Goal: Entertainment & Leisure: Browse casually

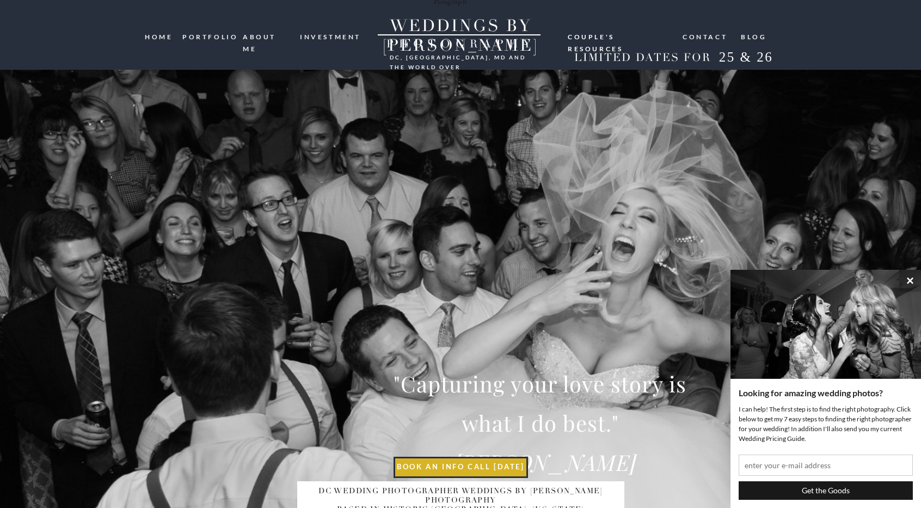
click at [211, 36] on nav "portfolio" at bounding box center [208, 36] width 52 height 10
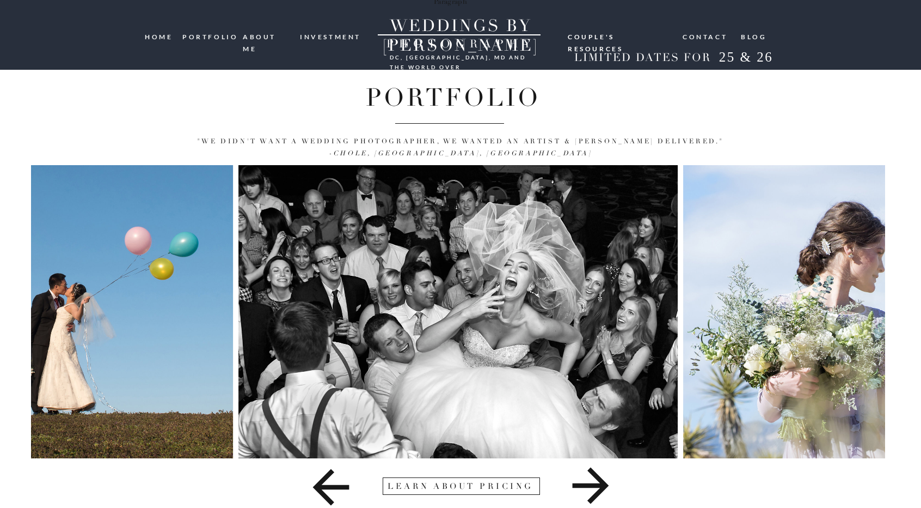
click at [591, 486] on icon at bounding box center [591, 485] width 36 height 36
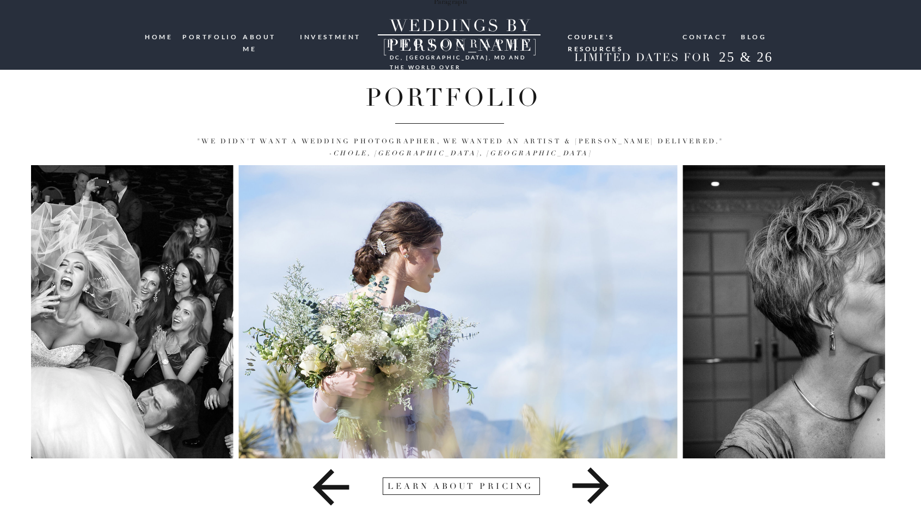
click at [592, 486] on icon at bounding box center [591, 485] width 36 height 36
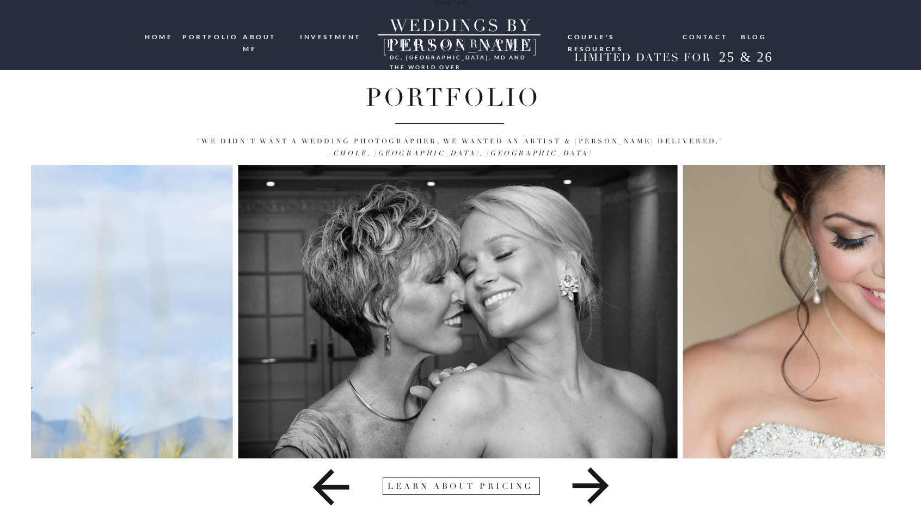
click at [592, 486] on icon at bounding box center [591, 485] width 36 height 36
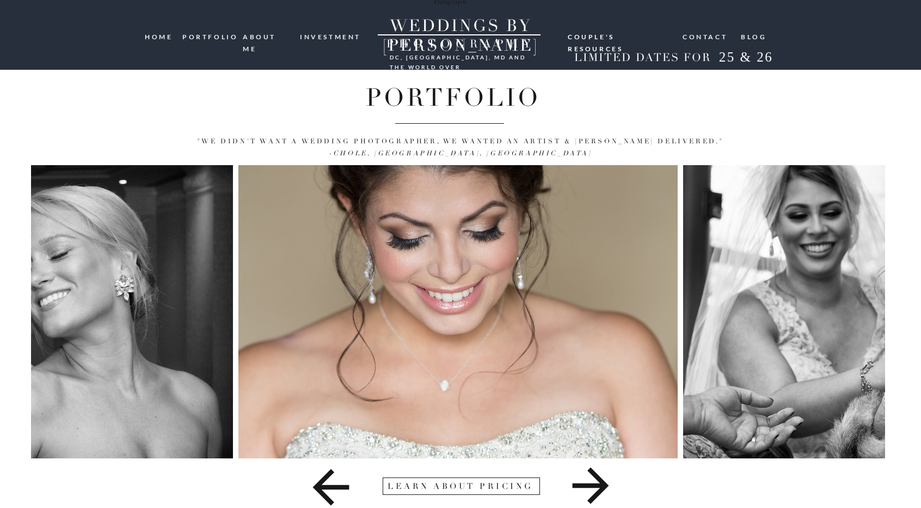
click at [592, 486] on icon at bounding box center [591, 485] width 36 height 36
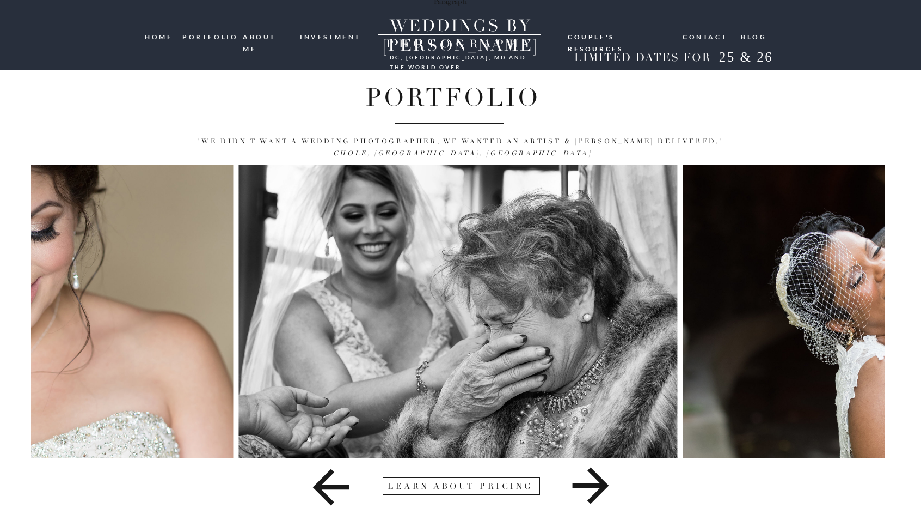
click at [592, 486] on icon at bounding box center [591, 485] width 36 height 36
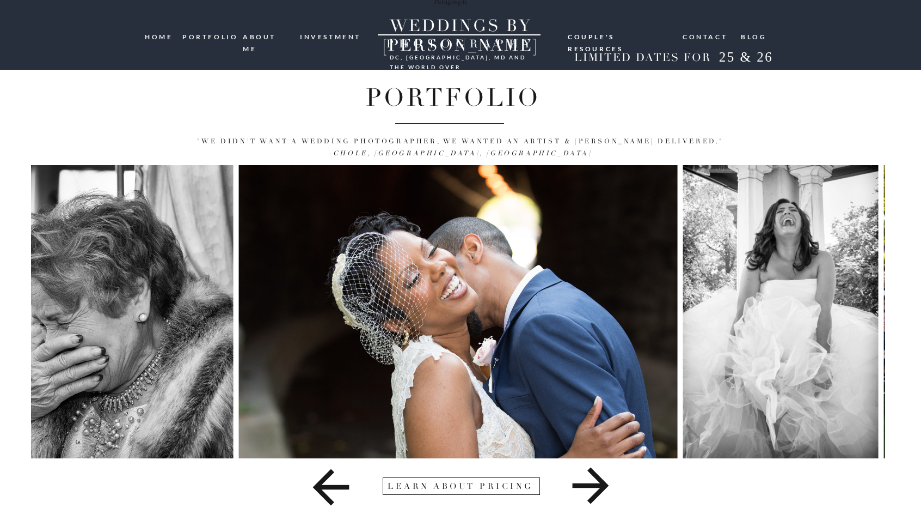
click at [592, 486] on icon at bounding box center [591, 485] width 36 height 36
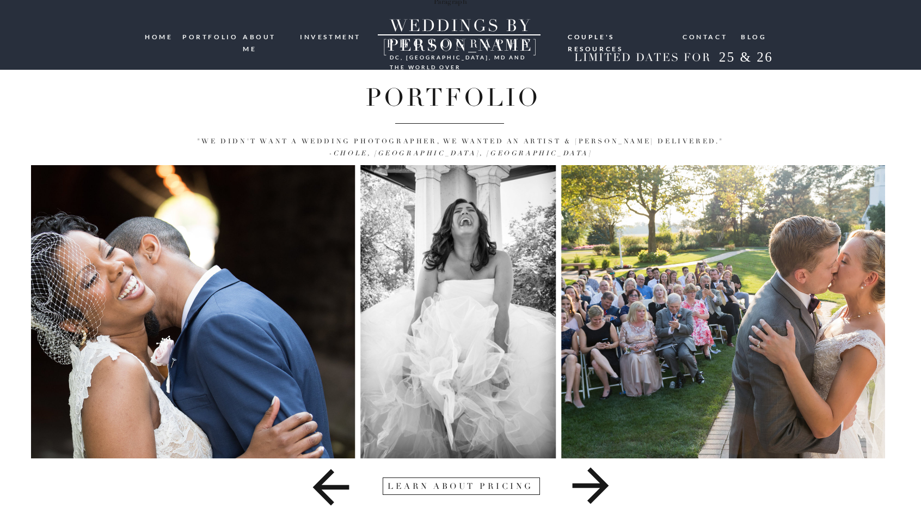
click at [592, 486] on icon at bounding box center [591, 485] width 36 height 36
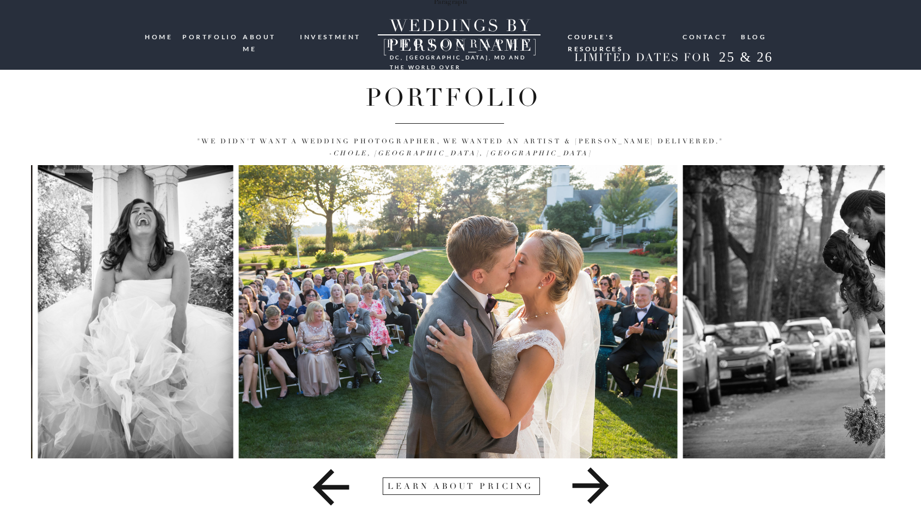
click at [592, 486] on icon at bounding box center [591, 485] width 36 height 36
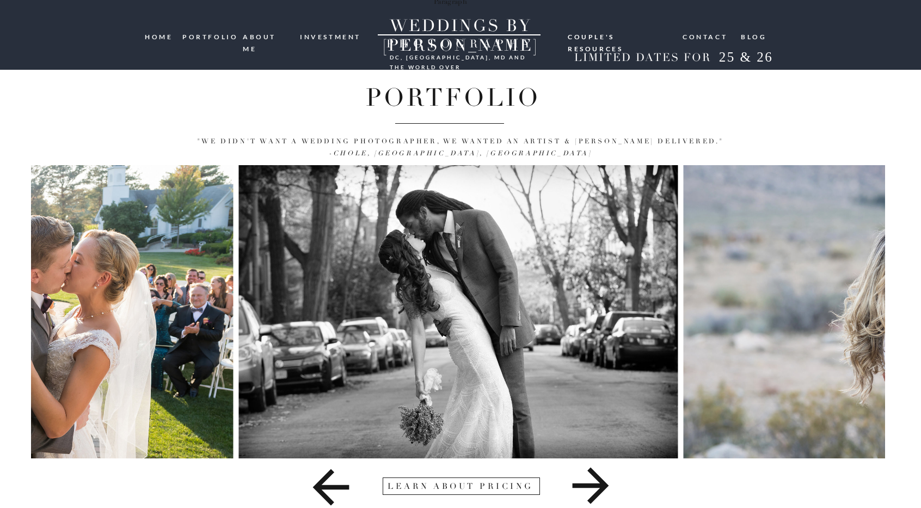
click at [592, 486] on icon at bounding box center [591, 485] width 36 height 36
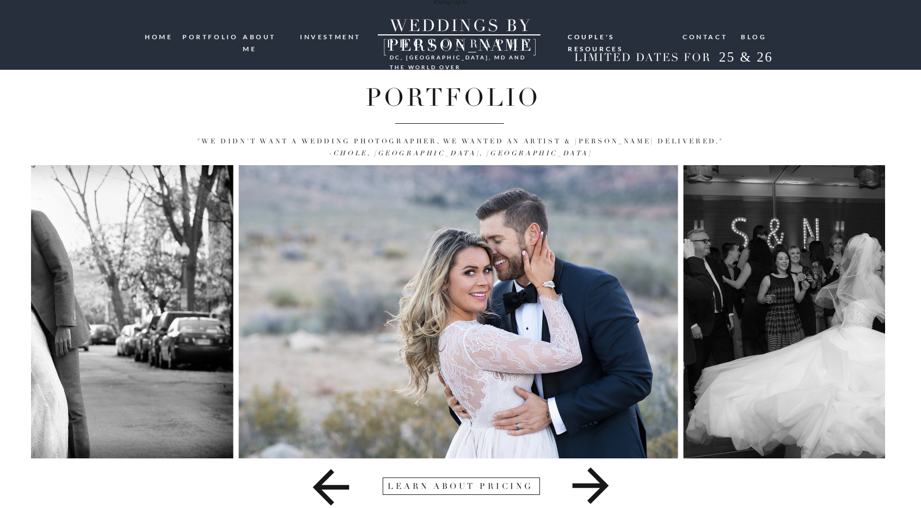
click at [592, 486] on icon at bounding box center [591, 485] width 36 height 36
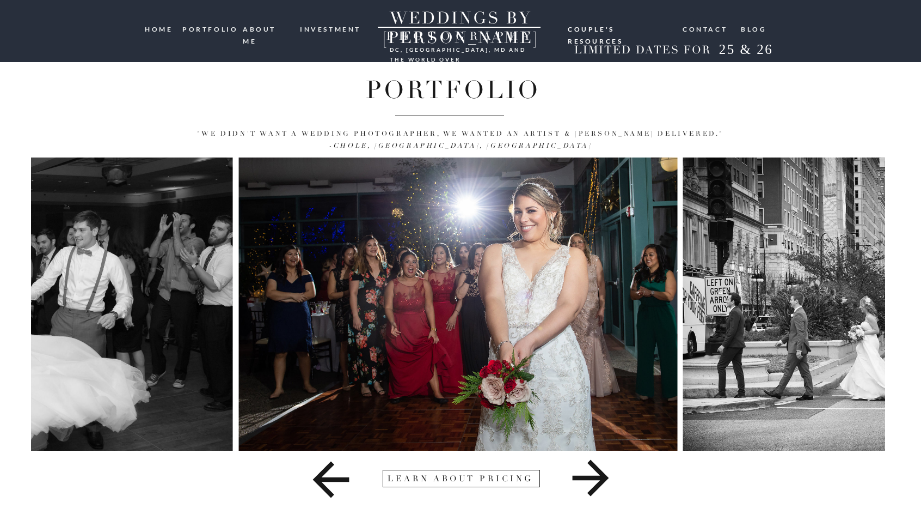
scroll to position [17, 0]
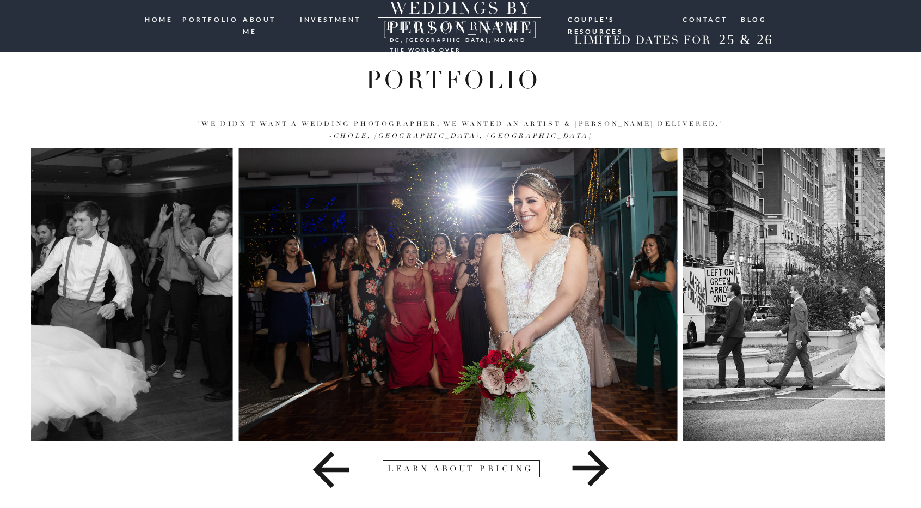
click at [596, 469] on icon at bounding box center [591, 468] width 36 height 36
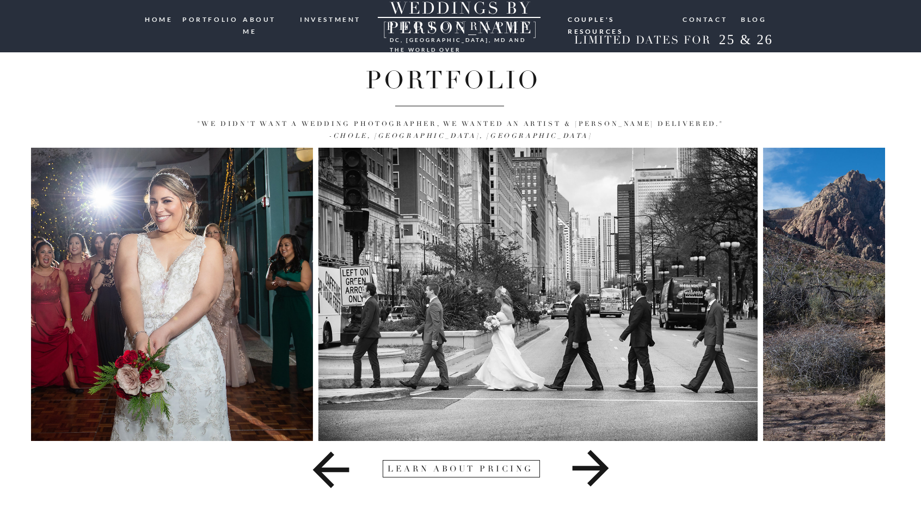
click at [596, 469] on icon at bounding box center [591, 468] width 36 height 36
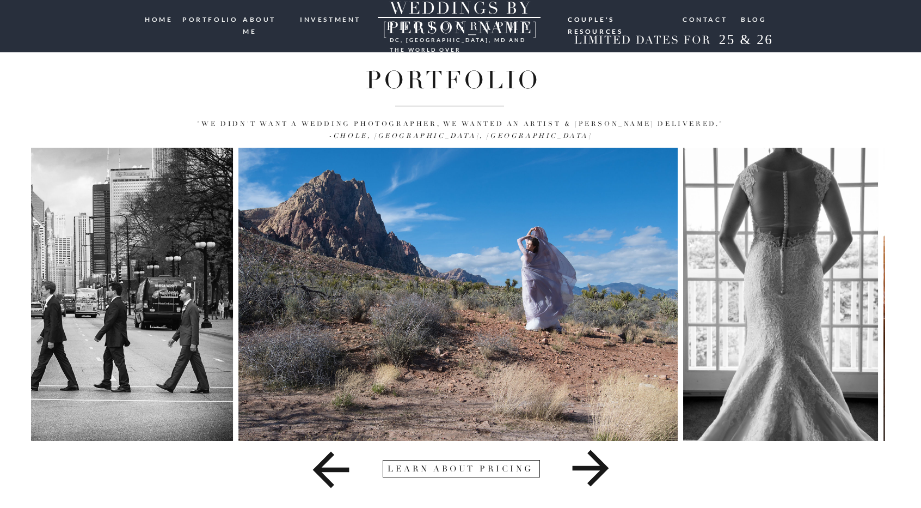
click at [596, 469] on icon at bounding box center [591, 468] width 36 height 36
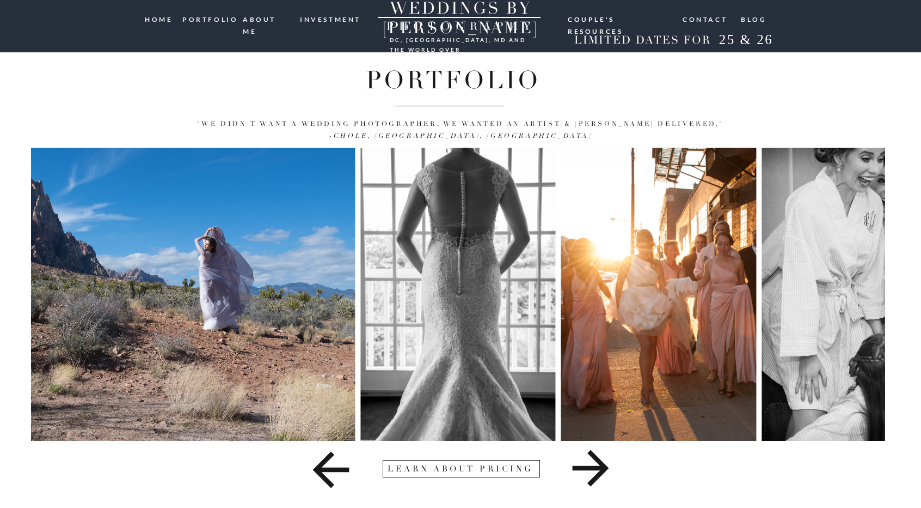
click at [596, 469] on icon at bounding box center [591, 468] width 36 height 36
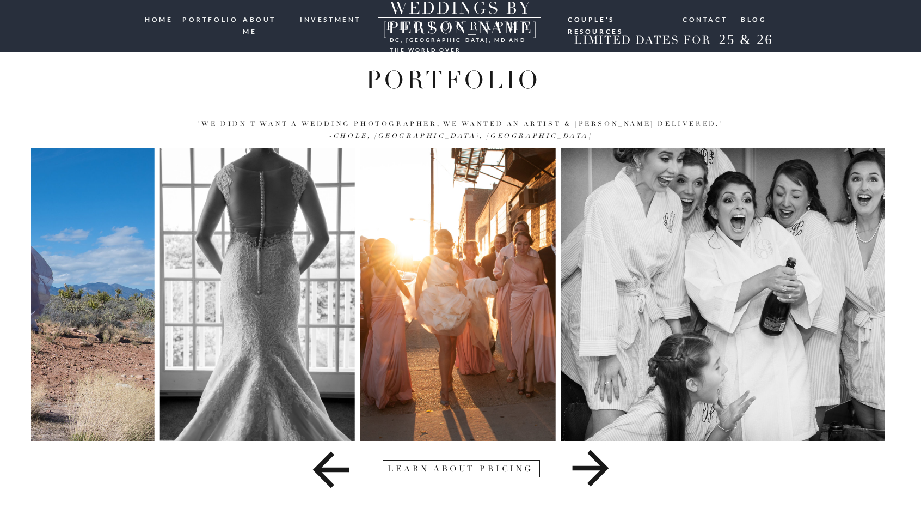
click at [596, 469] on icon at bounding box center [591, 468] width 36 height 36
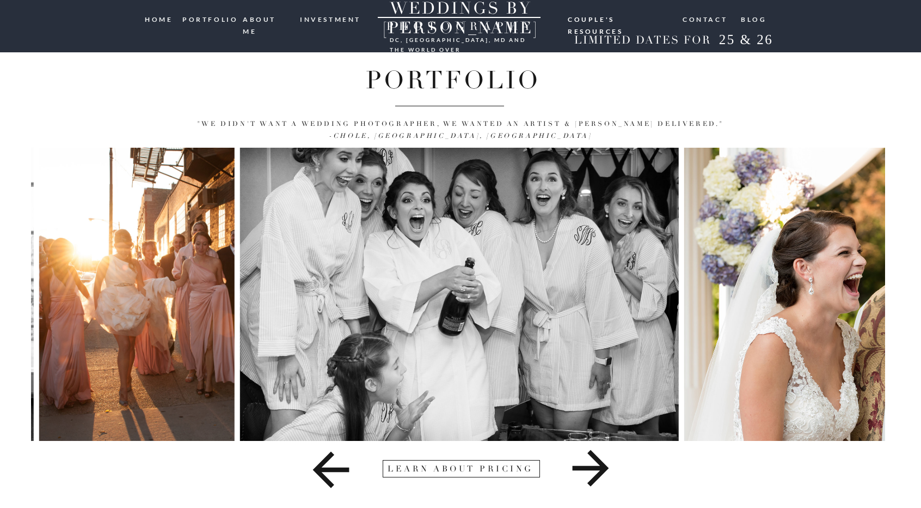
click at [596, 469] on icon at bounding box center [591, 468] width 36 height 36
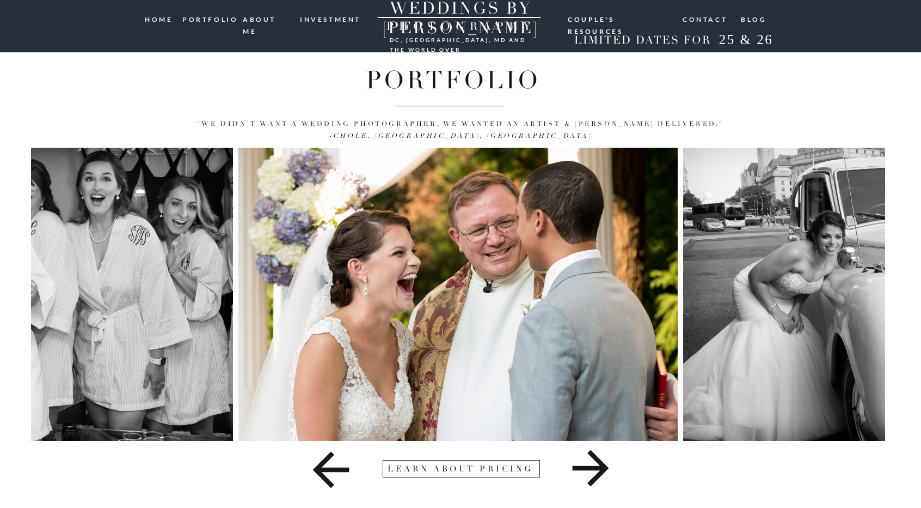
click at [596, 469] on icon at bounding box center [591, 468] width 36 height 36
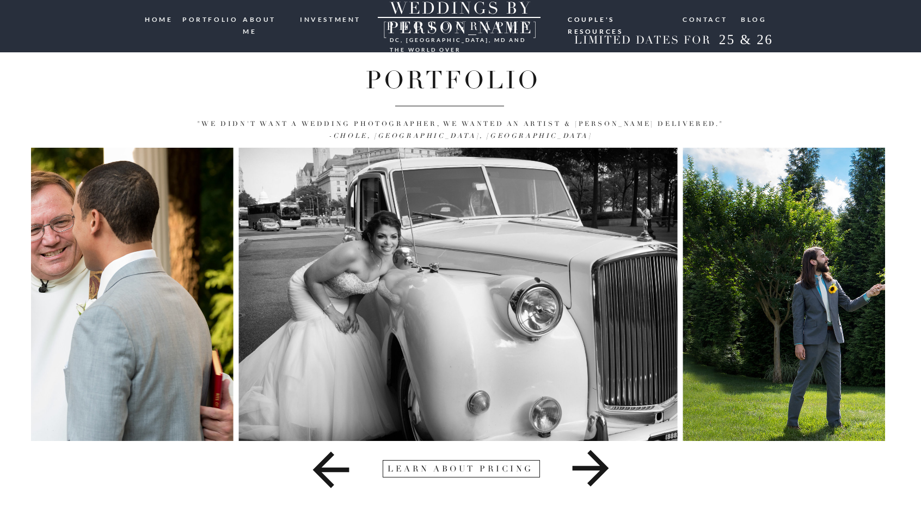
click at [596, 469] on icon at bounding box center [591, 468] width 36 height 36
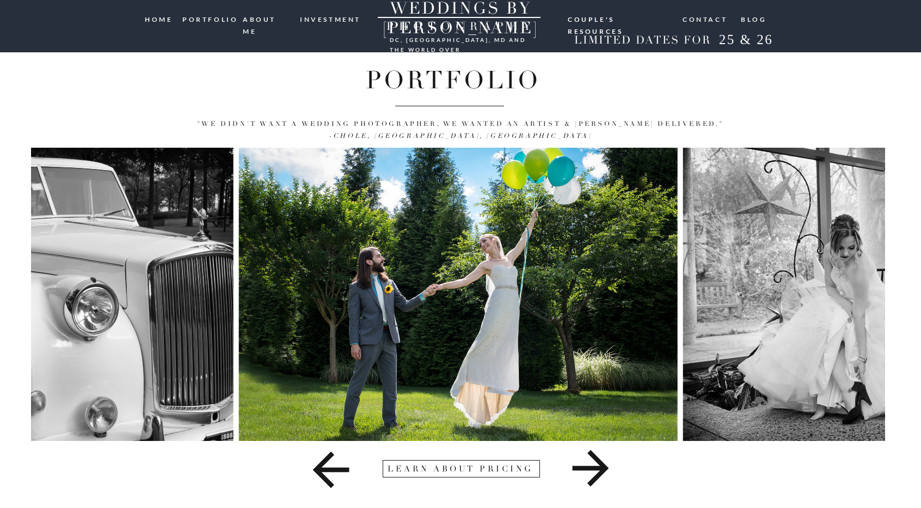
click at [596, 469] on icon at bounding box center [591, 468] width 36 height 36
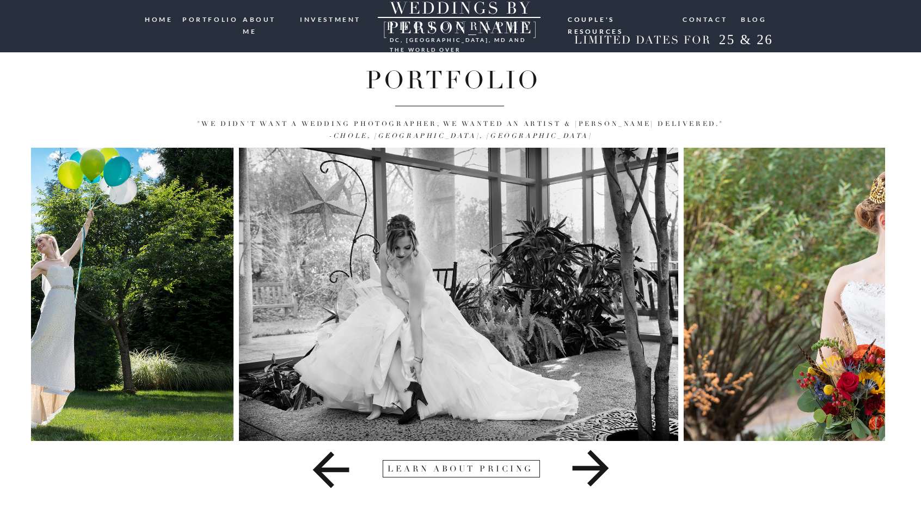
click at [596, 469] on icon at bounding box center [591, 468] width 36 height 36
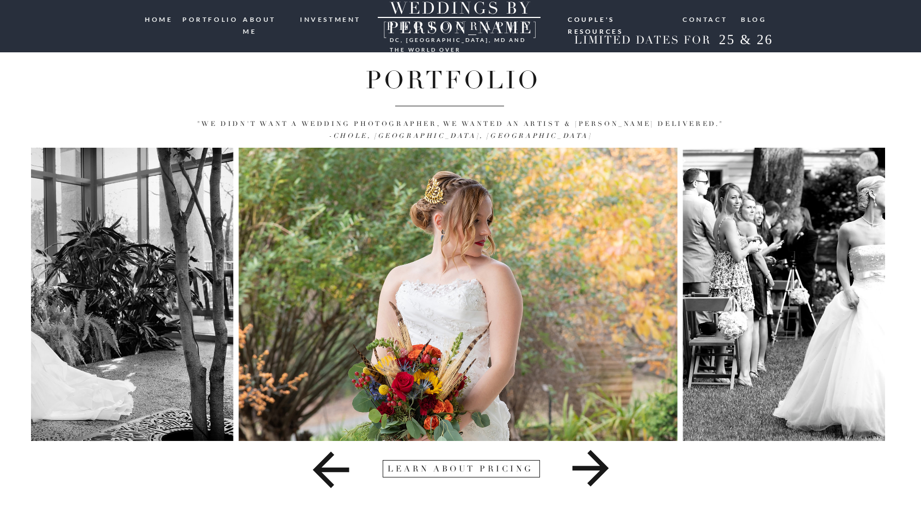
click at [596, 469] on icon at bounding box center [591, 468] width 36 height 36
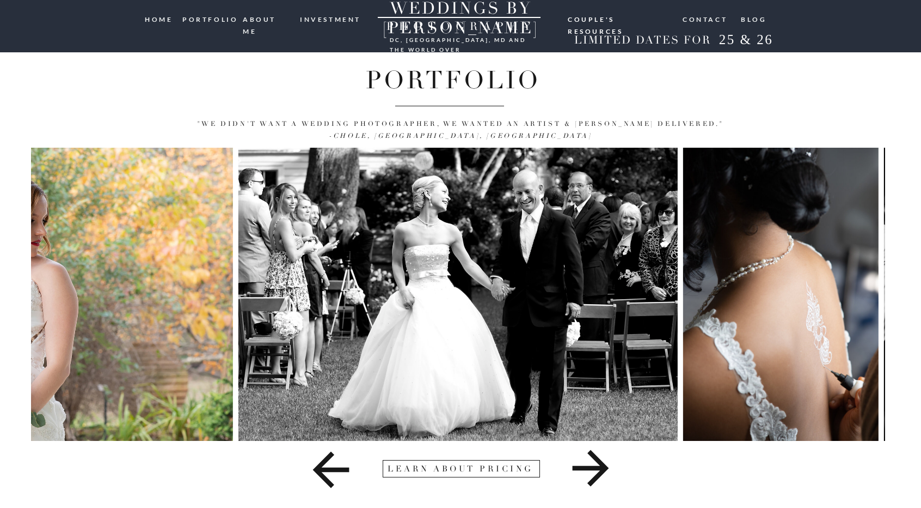
click at [596, 469] on icon at bounding box center [591, 468] width 36 height 36
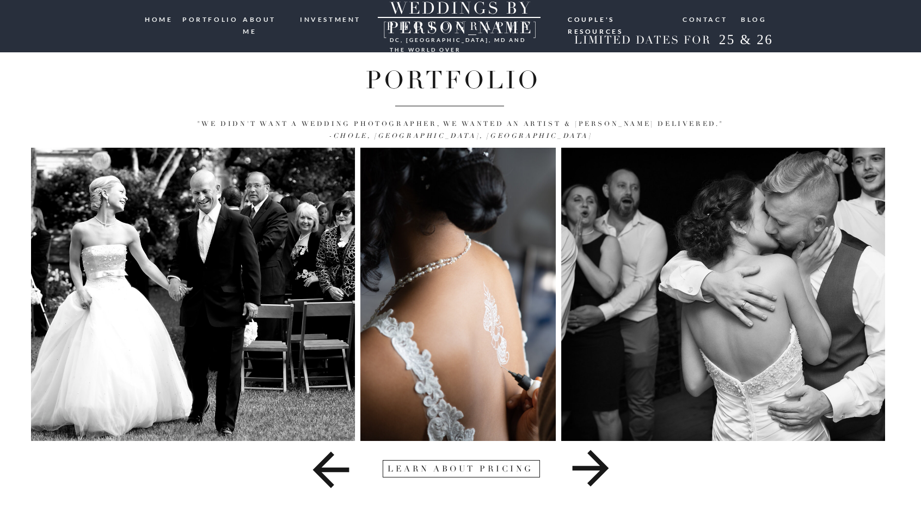
click at [596, 469] on icon at bounding box center [591, 468] width 36 height 36
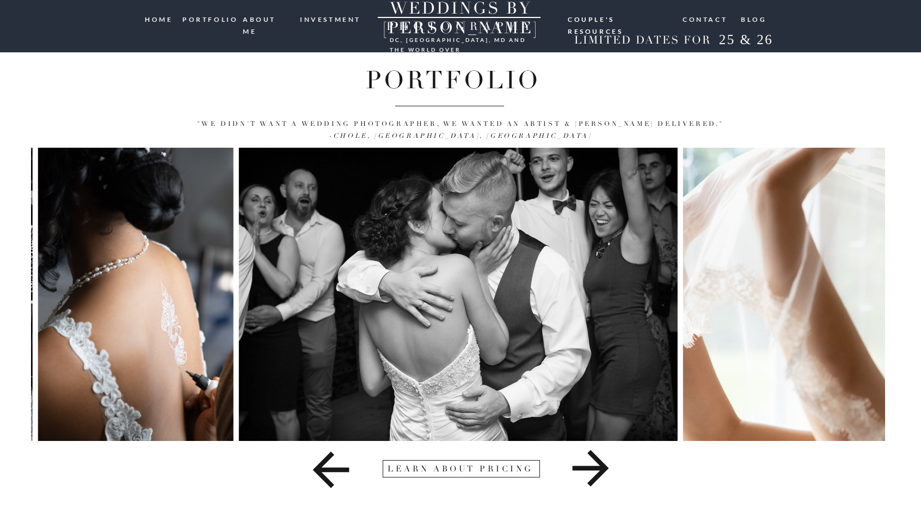
click at [596, 469] on icon at bounding box center [591, 468] width 36 height 36
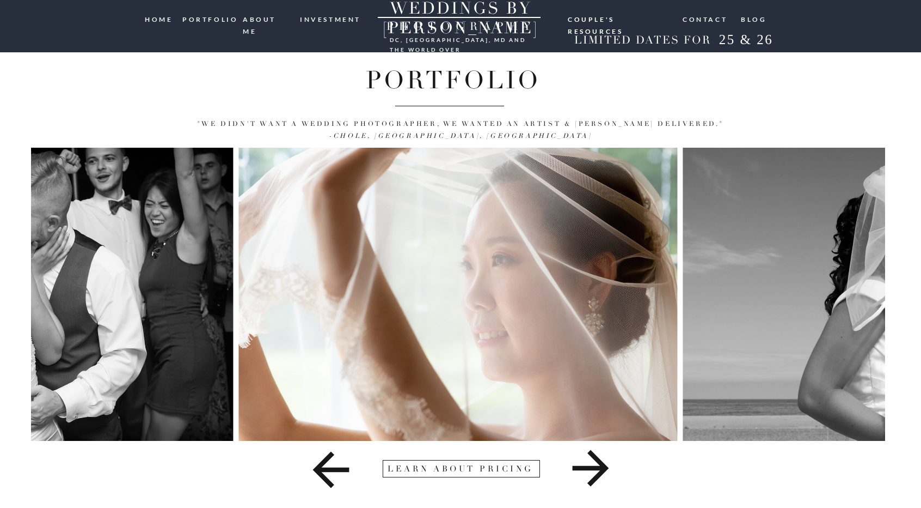
click at [596, 469] on icon at bounding box center [591, 468] width 36 height 36
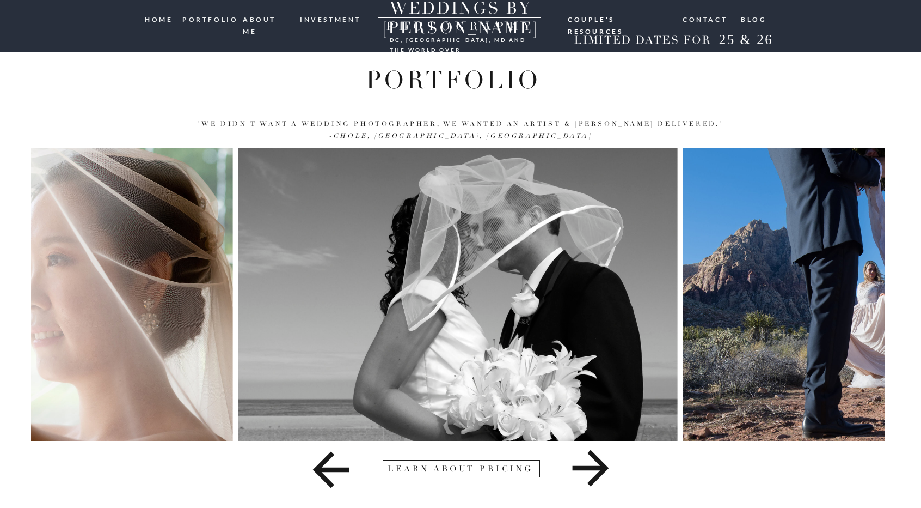
click at [596, 469] on icon at bounding box center [591, 468] width 36 height 36
